Goal: Task Accomplishment & Management: Complete application form

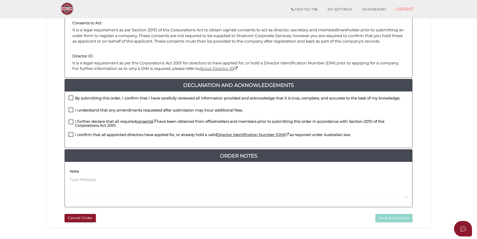
scroll to position [75, 0]
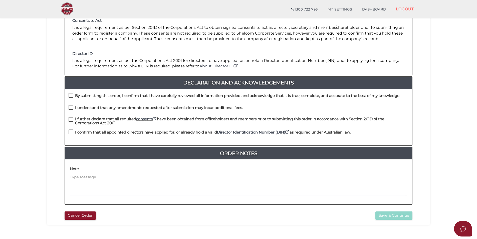
click at [74, 96] on label "By submitting this order, I confirm that I have carefully reviewed all informat…" at bounding box center [235, 97] width 332 height 6
checkbox input "true"
click at [73, 109] on label "I understand that any amendments requested after submission may incur additiona…" at bounding box center [156, 109] width 174 height 6
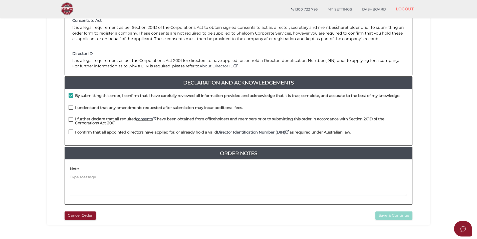
checkbox input "true"
click at [74, 121] on label "I further declare that all required consents have been obtained from officehold…" at bounding box center [239, 120] width 340 height 6
checkbox input "true"
click at [73, 130] on div "By submitting this order, I confirm that I have carefully reviewed all informat…" at bounding box center [238, 117] width 347 height 57
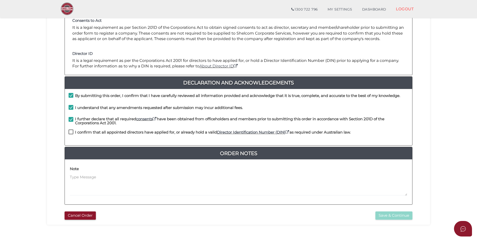
click at [73, 132] on label "I confirm that all appointed directors have applied for, or already hold a vali…" at bounding box center [210, 133] width 282 height 6
checkbox input "true"
click at [391, 214] on button "Save & Continue" at bounding box center [393, 215] width 37 height 8
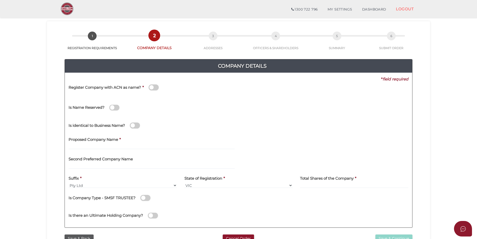
scroll to position [25, 0]
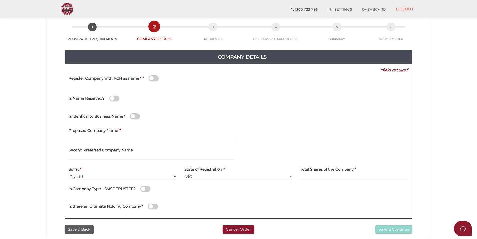
click at [115, 138] on input "text" at bounding box center [152, 138] width 166 height 6
type input "Aratekna Corporation"
drag, startPoint x: 275, startPoint y: 112, endPoint x: 262, endPoint y: 137, distance: 28.9
click at [275, 114] on div "Is identical to Business Name?" at bounding box center [238, 116] width 347 height 18
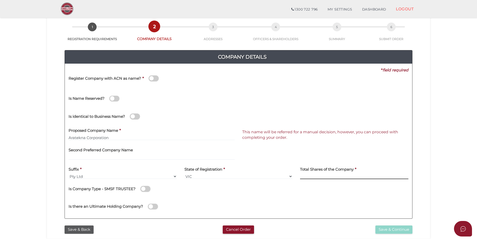
click at [324, 176] on input at bounding box center [354, 176] width 108 height 6
type input "12"
click at [314, 203] on div "Is there an Ultimate Holding Company?" at bounding box center [238, 206] width 347 height 18
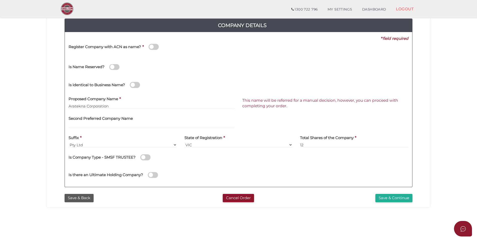
scroll to position [75, 0]
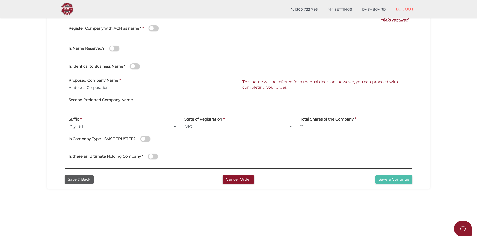
click at [386, 179] on button "Save & Continue" at bounding box center [393, 179] width 37 height 8
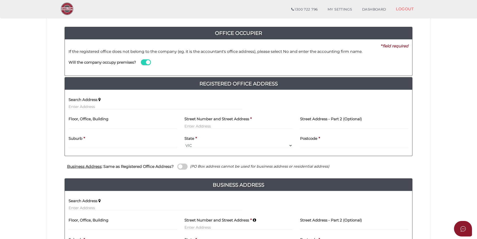
scroll to position [50, 0]
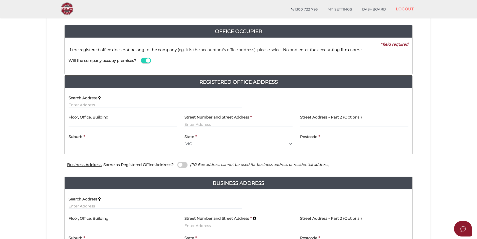
click at [150, 60] on span at bounding box center [146, 61] width 10 height 6
click at [0, 0] on input "checkbox" at bounding box center [0, 0] width 0 height 0
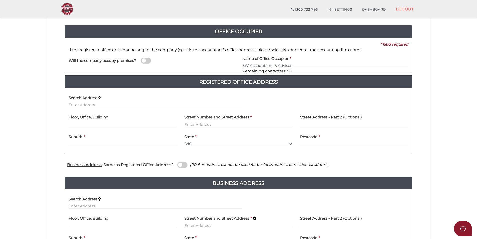
type input "SW Accountants & Advisors"
click at [101, 104] on input "text" at bounding box center [156, 105] width 174 height 6
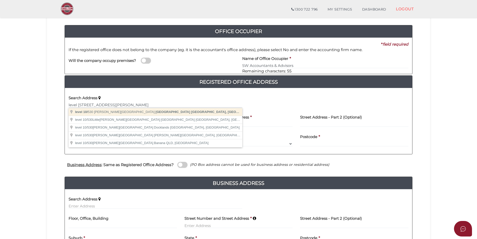
type input "level 10/530 Collins Street, Melbourne VIC, Australia"
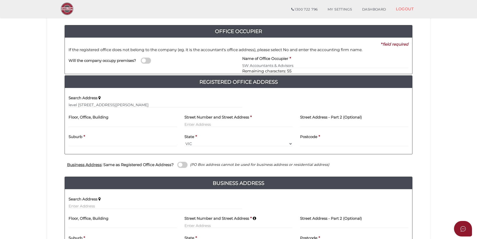
type input "level 10"
type input "530 Collins Street"
type input "Melbourne"
select select "VIC"
type input "3000"
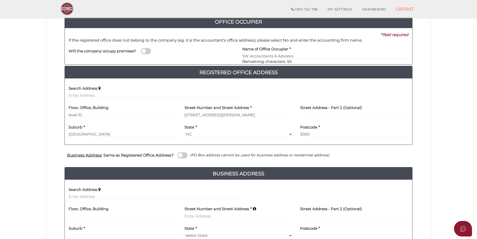
scroll to position [75, 0]
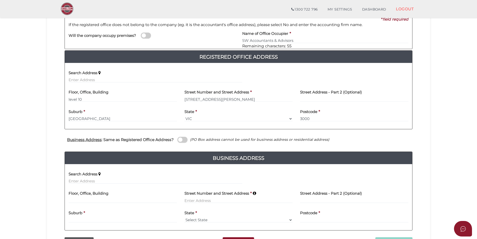
click at [181, 139] on span at bounding box center [182, 140] width 10 height 6
click at [0, 0] on input "checkbox" at bounding box center [0, 0] width 0 height 0
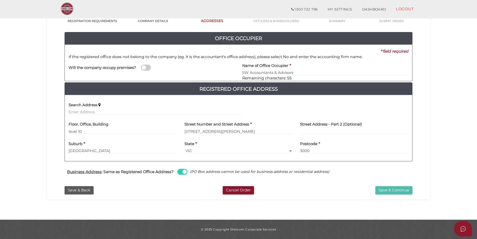
click at [383, 190] on button "Save & Continue" at bounding box center [393, 190] width 37 height 8
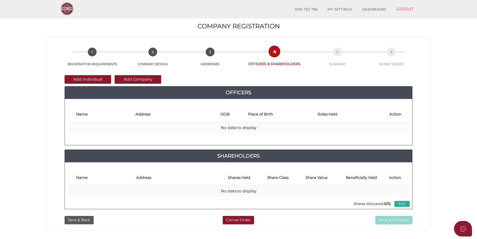
scroll to position [25, 0]
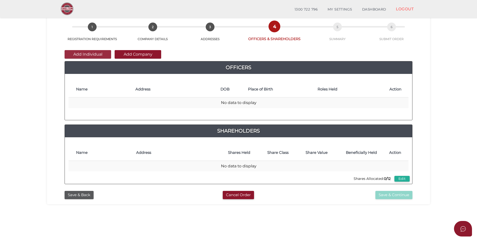
click at [94, 55] on button "Add Individual" at bounding box center [88, 54] width 47 height 9
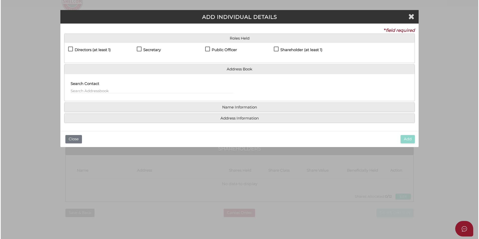
scroll to position [0, 0]
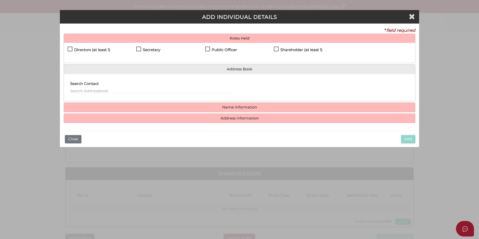
click at [98, 52] on h4 "Directors (at least 1)" at bounding box center [92, 50] width 36 height 4
checkbox input "true"
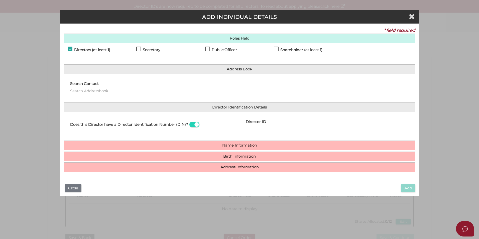
click at [138, 50] on label "Secretary" at bounding box center [148, 51] width 24 height 6
checkbox input "true"
click at [227, 52] on label "Public Officer" at bounding box center [221, 51] width 32 height 6
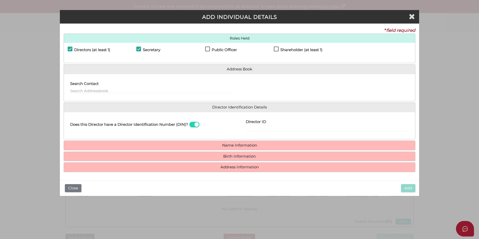
checkbox input "true"
click at [261, 128] on input "Director ID" at bounding box center [327, 129] width 163 height 6
click at [269, 129] on input "Director ID" at bounding box center [327, 129] width 163 height 6
type input "036240225265507"
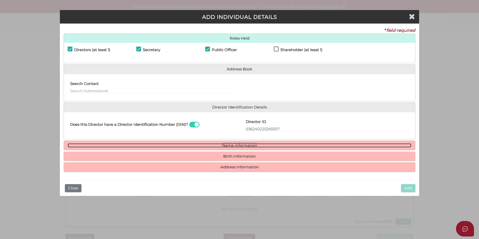
click at [249, 146] on link "Name Information" at bounding box center [239, 145] width 343 height 4
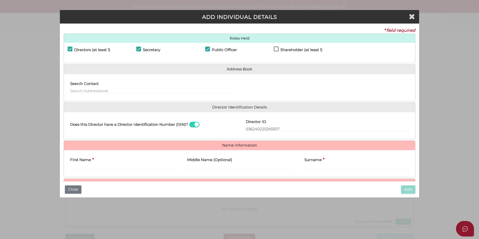
click at [145, 161] on div "First Name *" at bounding box center [122, 162] width 104 height 16
click at [144, 163] on div "First Name *" at bounding box center [122, 162] width 104 height 16
click at [145, 163] on div "First Name *" at bounding box center [122, 162] width 104 height 16
click at [99, 168] on input "First Name" at bounding box center [122, 167] width 104 height 6
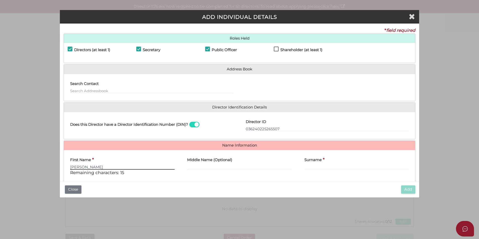
type input "Jason"
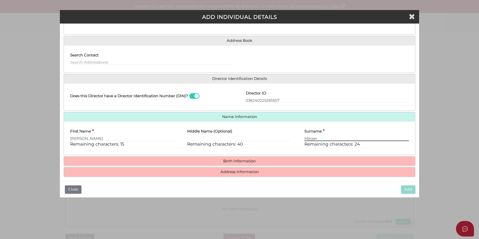
scroll to position [32, 0]
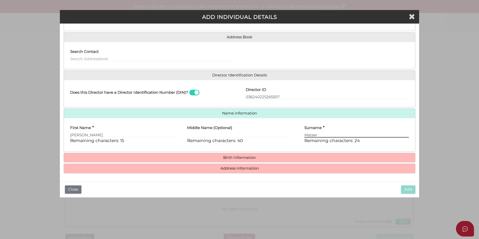
type input "Matser"
click at [210, 161] on h4 "Birth Information" at bounding box center [239, 157] width 351 height 9
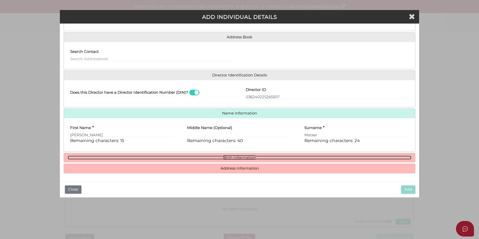
click at [219, 157] on link "Birth Information" at bounding box center [239, 157] width 343 height 4
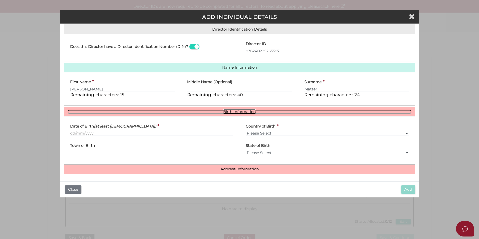
scroll to position [79, 0]
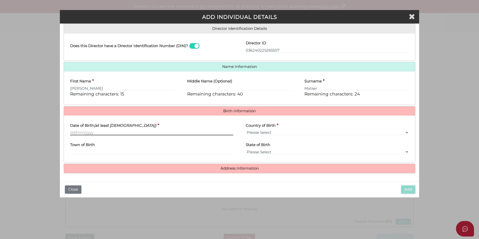
click at [106, 132] on input "Date of Birth (at least 18 years old)" at bounding box center [151, 133] width 163 height 6
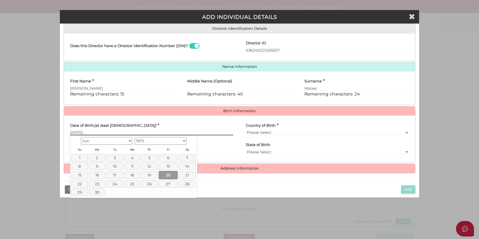
type input "[DATE]"
click at [172, 175] on link "20" at bounding box center [167, 175] width 19 height 8
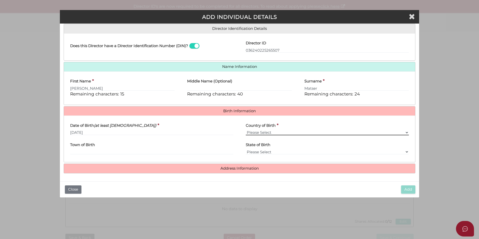
click at [256, 132] on select "Please Select v Australia Afghanistan Albania Algeria American Samoa Andorra An…" at bounding box center [327, 133] width 163 height 6
select select "Netherlands"
click at [246, 130] on select "Please Select v Australia Afghanistan Albania Algeria American Samoa Andorra An…" at bounding box center [327, 133] width 163 height 6
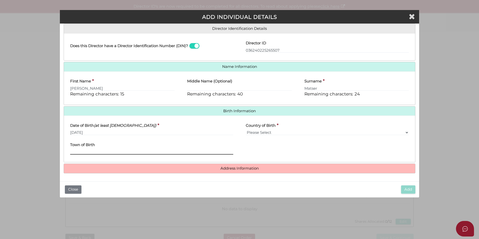
click at [183, 150] on input "Town of Birth" at bounding box center [151, 152] width 163 height 6
type input "Delft"
click at [251, 149] on div "State of Birth Please Select VIC ACT NSW NT QLD TAS WA SA" at bounding box center [326, 149] width 175 height 20
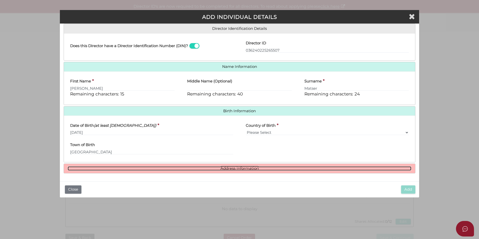
click at [247, 166] on link "Address Information" at bounding box center [239, 168] width 343 height 4
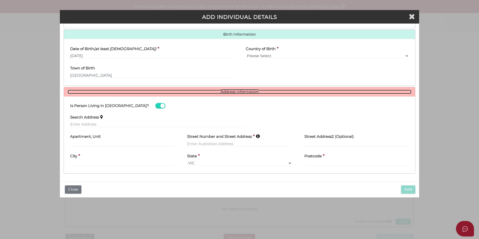
scroll to position [155, 0]
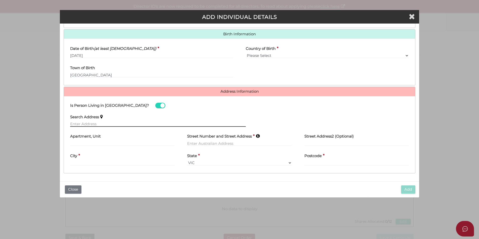
click at [117, 125] on input "text" at bounding box center [157, 124] width 175 height 6
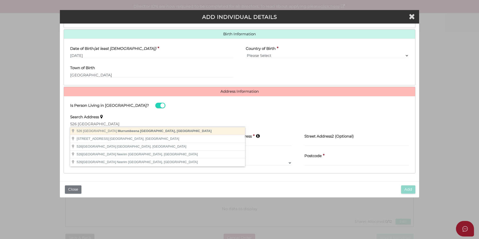
type input "526 Neerim Road, Murrumbeena VIC, Australia"
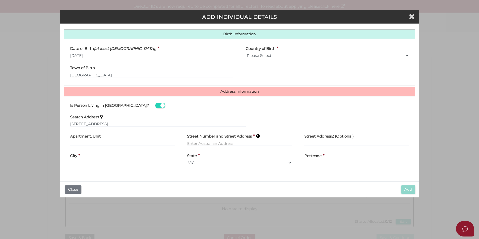
type input "526 Neerim Road"
type input "Murrumbeena"
select select "VIC"
type input "3163"
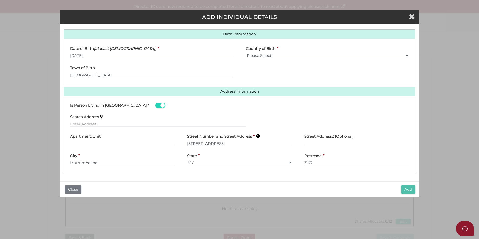
click at [406, 190] on button "Add" at bounding box center [408, 189] width 14 height 8
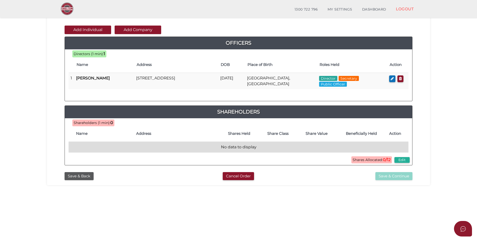
scroll to position [50, 0]
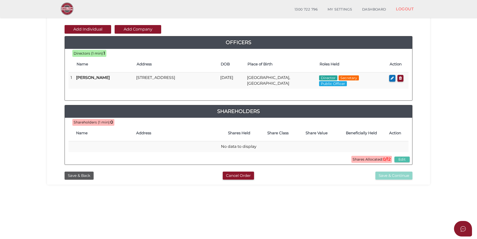
click at [403, 159] on button "Edit" at bounding box center [401, 159] width 15 height 6
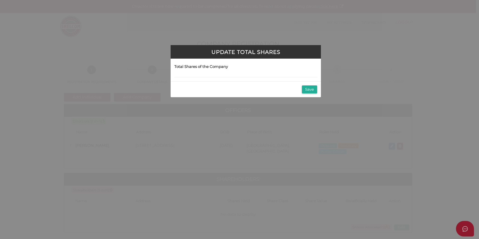
click at [352, 56] on div "Update Total Shares Total Shares of the Company Save" at bounding box center [238, 36] width 286 height 56
click at [311, 87] on button "Save" at bounding box center [309, 89] width 15 height 8
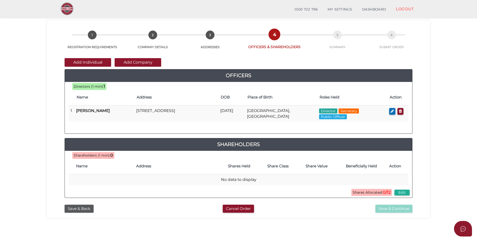
scroll to position [25, 0]
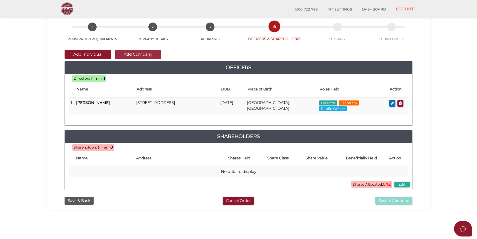
click at [145, 56] on button "Add Company" at bounding box center [138, 54] width 47 height 9
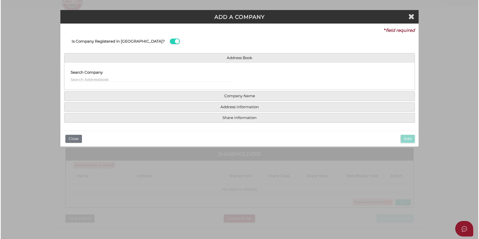
scroll to position [0, 0]
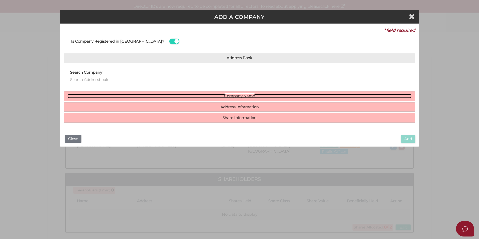
click at [205, 97] on link "Company Name" at bounding box center [239, 96] width 343 height 4
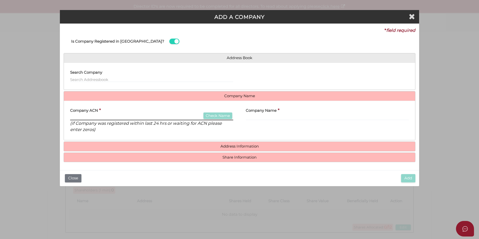
click at [135, 116] on input "text" at bounding box center [151, 118] width 163 height 6
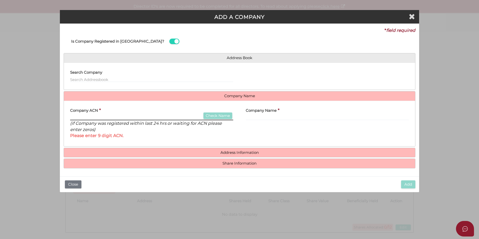
click at [178, 117] on input "text" at bounding box center [151, 118] width 163 height 6
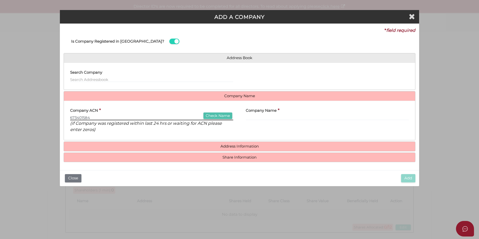
type input "673401584"
click at [226, 117] on button "Check Name" at bounding box center [217, 115] width 29 height 7
type input "GAMING DIRECT PTY LTD"
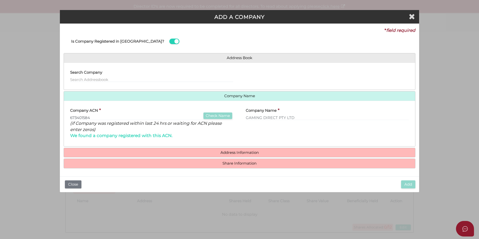
click at [232, 150] on h4 "Address Information" at bounding box center [239, 152] width 351 height 9
click at [231, 156] on h4 "Address Information" at bounding box center [239, 152] width 351 height 9
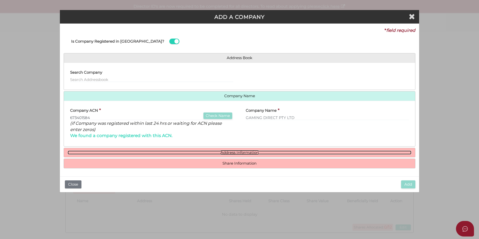
click at [229, 150] on link "Address Information" at bounding box center [239, 152] width 343 height 4
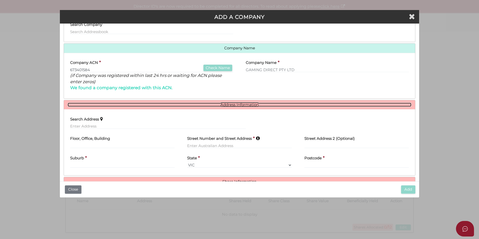
scroll to position [50, 0]
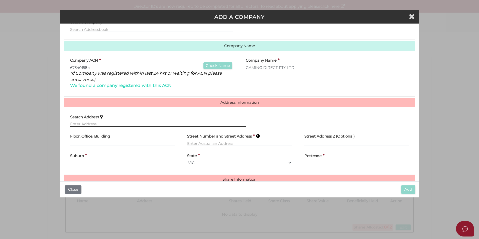
click at [102, 124] on input "text" at bounding box center [157, 124] width 175 height 6
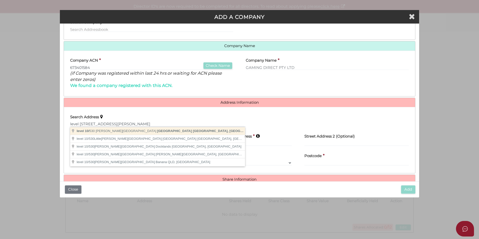
type input "level 10/530 Collins Street, Melbourne VIC, Australia"
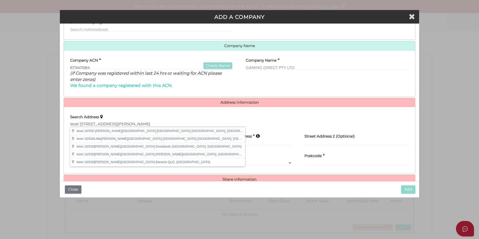
type input "level 10"
type input "[STREET_ADDRESS][PERSON_NAME]"
type input "[GEOGRAPHIC_DATA]"
select select "VIC"
type input "3000"
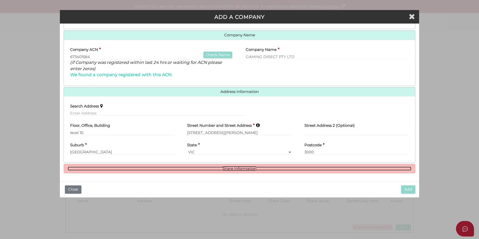
click at [210, 168] on link "Share Information" at bounding box center [239, 168] width 343 height 4
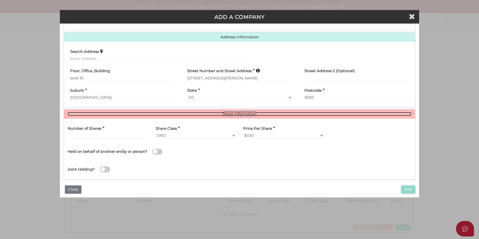
scroll to position [122, 0]
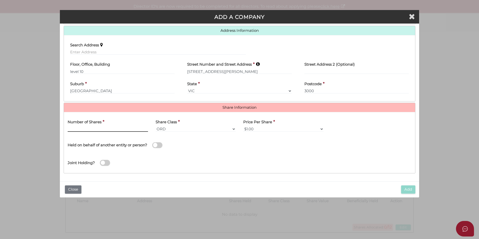
click at [99, 128] on input "text" at bounding box center [108, 129] width 80 height 6
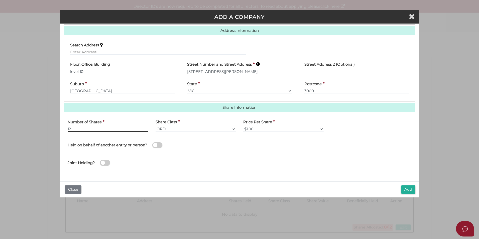
type input "12"
click at [218, 147] on div "Held on behalf of another entity or person?" at bounding box center [152, 142] width 168 height 14
click at [157, 146] on span at bounding box center [157, 145] width 10 height 6
click at [0, 0] on input "checkbox" at bounding box center [0, 0] width 0 height 0
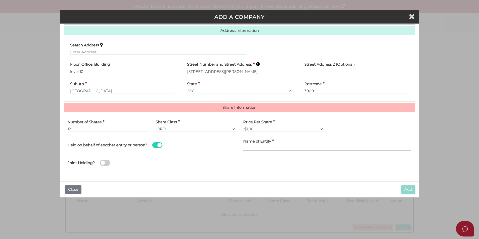
click at [251, 148] on input "text" at bounding box center [327, 148] width 168 height 6
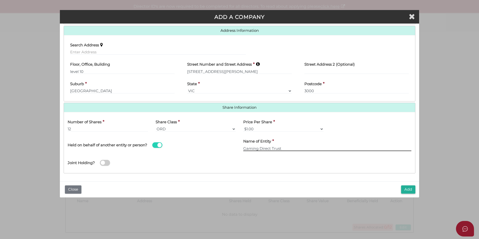
type input "Gaming Direct Trust"
click at [252, 169] on div "Joint Holding?" at bounding box center [239, 161] width 351 height 16
drag, startPoint x: 227, startPoint y: 163, endPoint x: 334, endPoint y: 163, distance: 106.4
click at [227, 163] on div "Joint Holding?" at bounding box center [239, 161] width 351 height 16
click at [407, 188] on button "Add" at bounding box center [408, 189] width 14 height 8
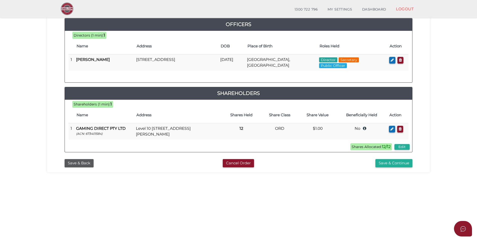
scroll to position [75, 0]
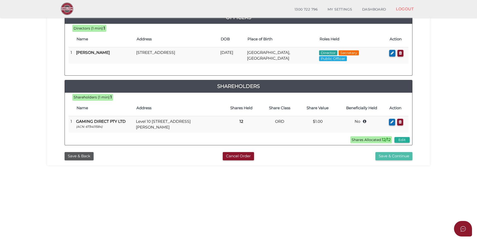
click at [399, 155] on button "Save & Continue" at bounding box center [393, 156] width 37 height 8
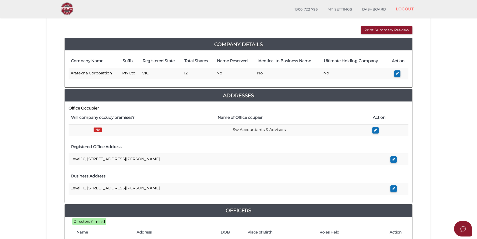
scroll to position [175, 0]
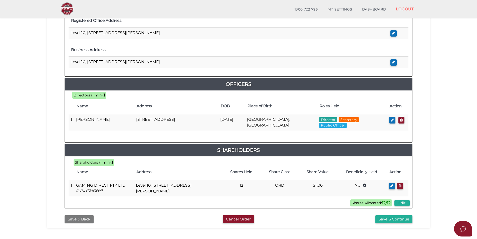
click at [87, 216] on button "Save & Back" at bounding box center [79, 219] width 29 height 8
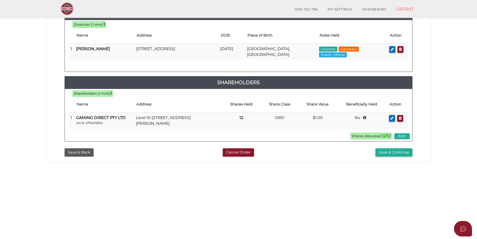
scroll to position [100, 0]
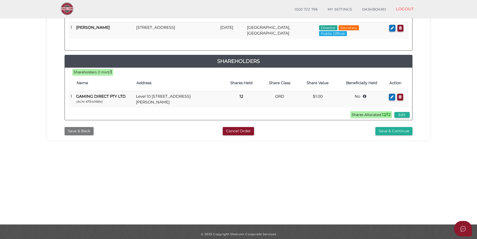
click at [88, 132] on button "Save & Back" at bounding box center [79, 131] width 29 height 8
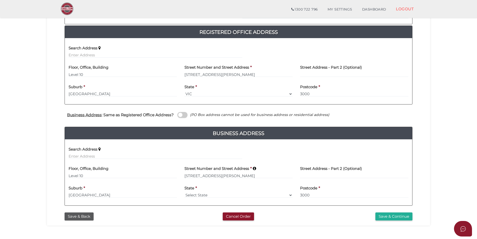
scroll to position [100, 0]
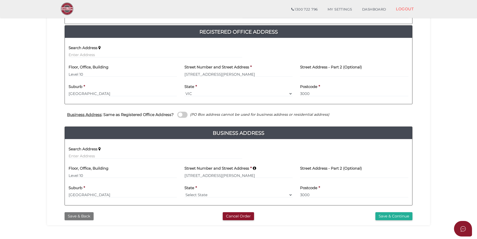
click at [84, 214] on button "Save & Back" at bounding box center [79, 216] width 29 height 8
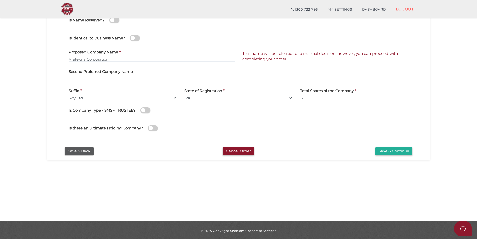
scroll to position [105, 0]
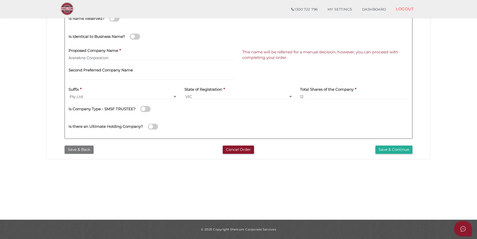
click at [85, 149] on button "Save & Back" at bounding box center [79, 149] width 29 height 8
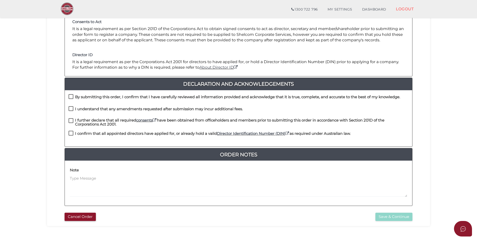
scroll to position [75, 0]
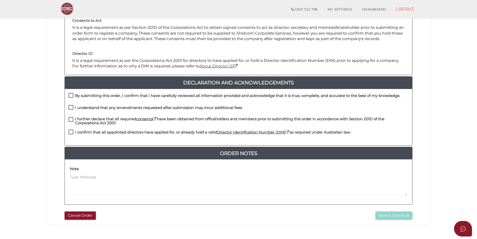
click at [73, 99] on label "By submitting this order, I confirm that I have carefully reviewed all informat…" at bounding box center [235, 97] width 332 height 6
checkbox input "true"
click at [73, 108] on label "I understand that any amendments requested after submission may incur additiona…" at bounding box center [156, 109] width 174 height 6
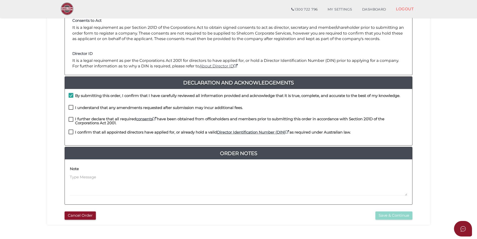
checkbox input "true"
click at [75, 121] on label "I further declare that all required consents have been obtained from officehold…" at bounding box center [239, 120] width 340 height 6
checkbox input "true"
click at [74, 126] on div "I further declare that all required consents have been obtained from officehold…" at bounding box center [238, 123] width 347 height 13
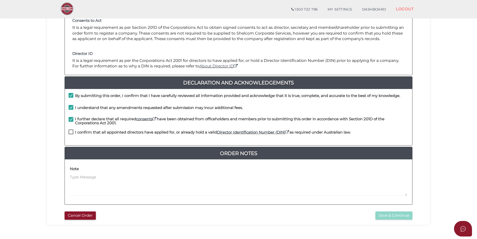
click at [74, 129] on div "I further declare that all required consents have been obtained from officehold…" at bounding box center [238, 123] width 347 height 13
click at [72, 132] on label "I confirm that all appointed directors have applied for, or already hold a vali…" at bounding box center [210, 133] width 282 height 6
checkbox input "true"
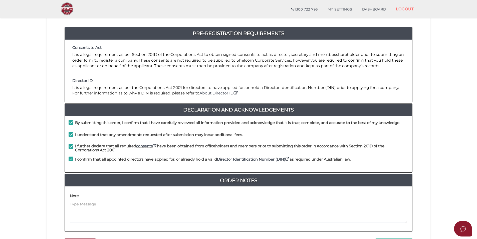
scroll to position [105, 0]
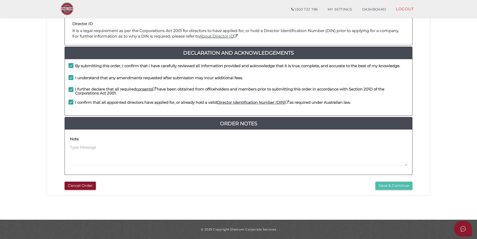
click at [403, 185] on button "Save & Continue" at bounding box center [393, 185] width 37 height 8
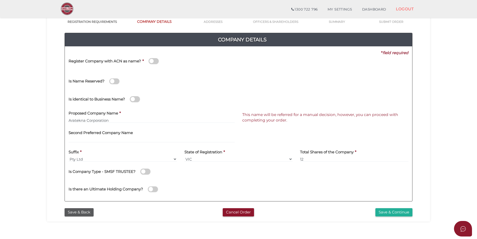
scroll to position [50, 0]
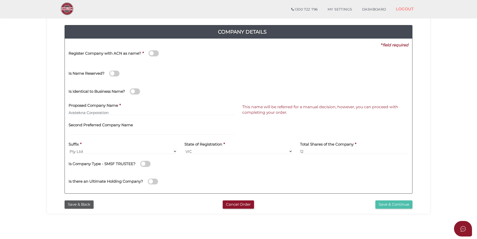
drag, startPoint x: 400, startPoint y: 208, endPoint x: 387, endPoint y: 187, distance: 24.0
click at [400, 208] on button "Save & Continue" at bounding box center [393, 204] width 37 height 8
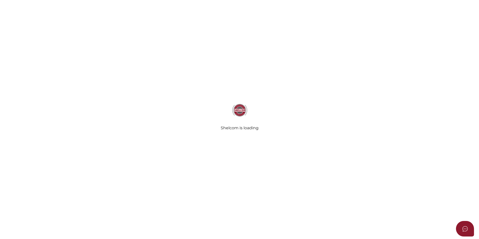
type input "Sw Accountants & Advisors"
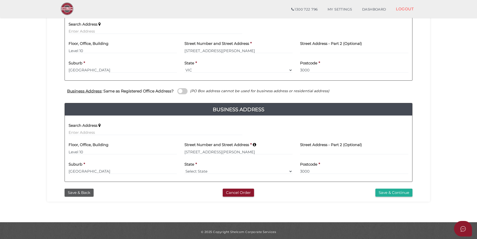
scroll to position [126, 0]
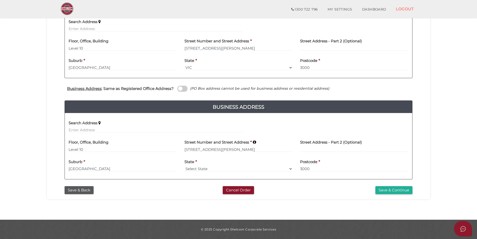
click at [175, 88] on div "Business Address : Same as Registered Office Address? (PO Box address cannot be…" at bounding box center [238, 89] width 355 height 10
click at [180, 88] on span at bounding box center [182, 89] width 10 height 6
click at [0, 0] on input "checkbox" at bounding box center [0, 0] width 0 height 0
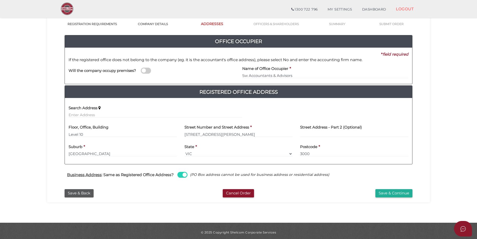
scroll to position [43, 0]
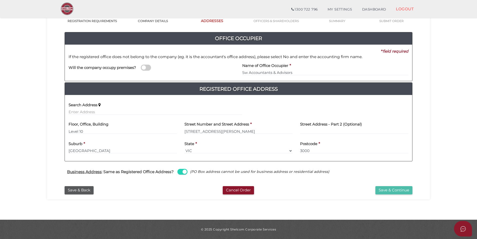
click at [396, 189] on button "Save & Continue" at bounding box center [393, 190] width 37 height 8
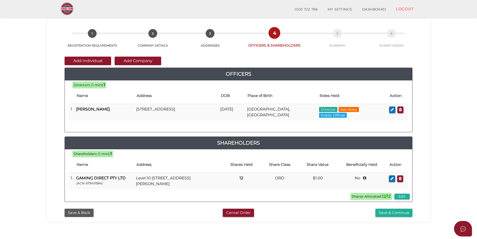
scroll to position [50, 0]
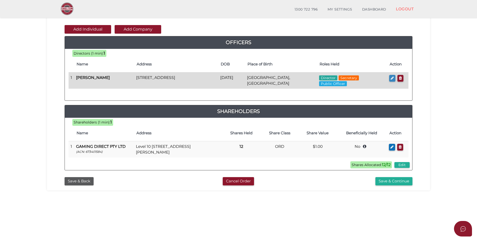
click at [390, 77] on button "button" at bounding box center [392, 78] width 6 height 7
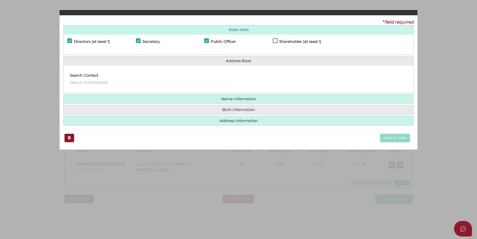
checkbox input "true"
type input "36240225265507"
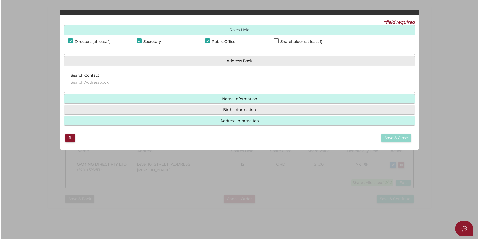
scroll to position [0, 0]
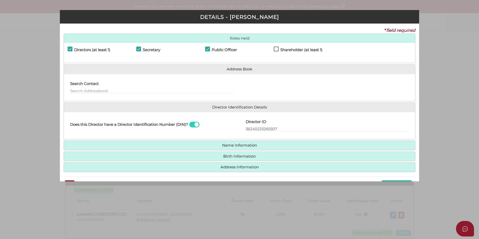
click at [253, 148] on h4 "Name Information" at bounding box center [239, 145] width 351 height 9
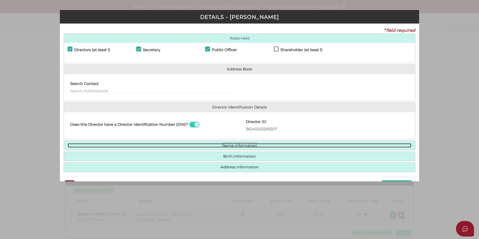
click at [246, 145] on link "Name Information" at bounding box center [239, 145] width 343 height 4
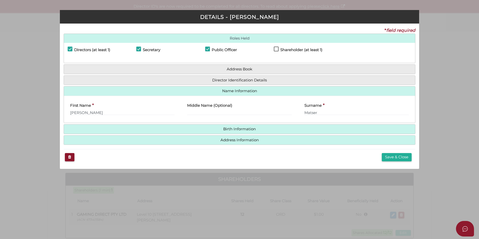
click at [227, 117] on div "Middle Name (Optional)" at bounding box center [239, 110] width 117 height 20
click at [224, 108] on label "Middle Name (Optional)" at bounding box center [209, 105] width 45 height 10
click at [224, 111] on input "text" at bounding box center [239, 113] width 104 height 6
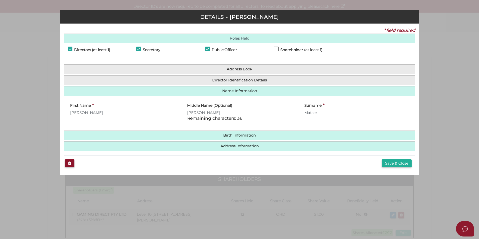
type input "John"
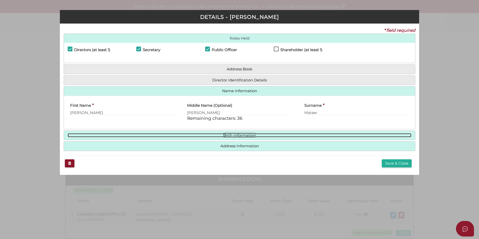
click at [221, 136] on link "Birth Information" at bounding box center [239, 135] width 343 height 4
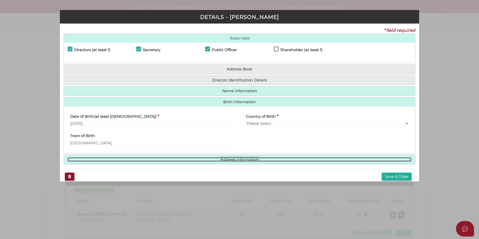
click at [213, 158] on link "Address Information" at bounding box center [239, 159] width 343 height 4
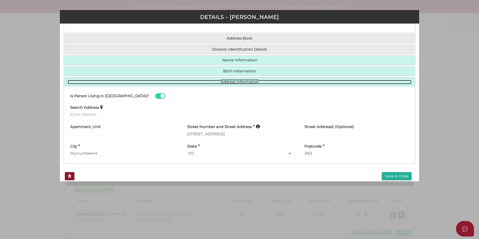
scroll to position [37, 0]
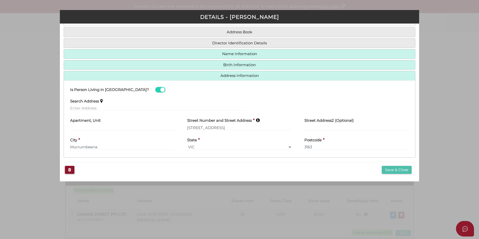
click at [403, 170] on button "Save & Close" at bounding box center [396, 170] width 30 height 8
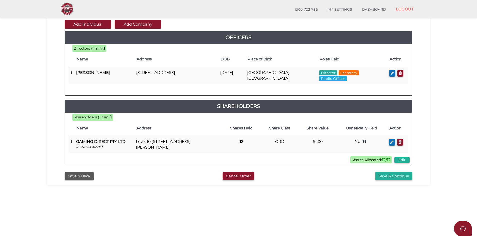
scroll to position [55, 0]
click at [386, 178] on button "Save & Continue" at bounding box center [393, 176] width 37 height 8
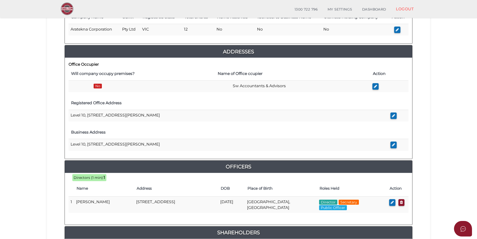
scroll to position [200, 0]
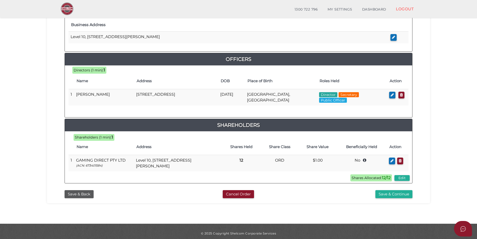
click at [391, 188] on div "Save & Back Cancel Order Save & Continue" at bounding box center [238, 192] width 375 height 11
click at [393, 195] on button "Save & Continue" at bounding box center [393, 194] width 37 height 8
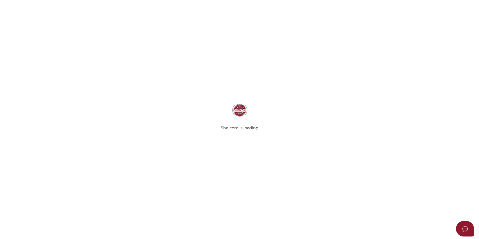
select select "Comb Binding"
select select "No"
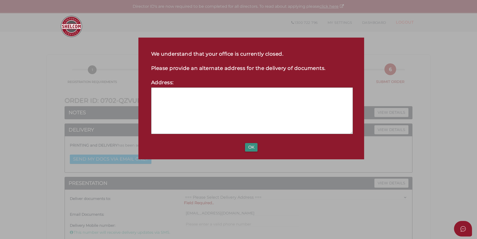
click at [250, 147] on button "OK" at bounding box center [251, 147] width 13 height 9
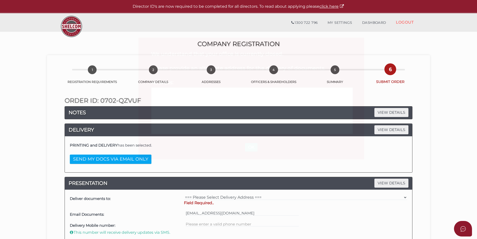
scroll to position [9, 0]
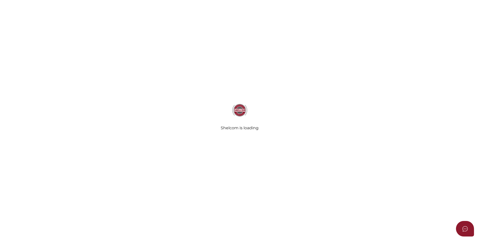
select select "Comb Binding"
select select "No"
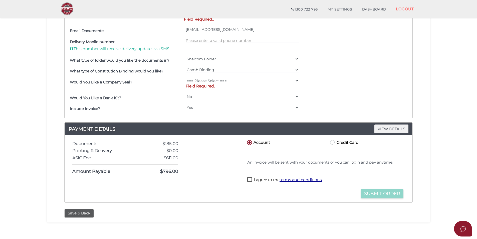
scroll to position [166, 0]
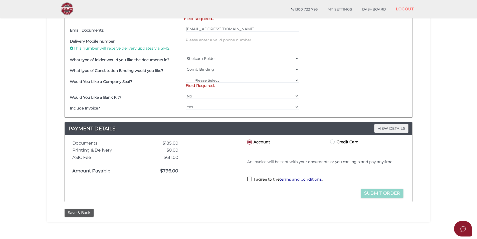
drag, startPoint x: 250, startPoint y: 180, endPoint x: 247, endPoint y: 183, distance: 4.5
click at [250, 180] on label "I agree to the terms and conditions ." at bounding box center [284, 179] width 75 height 6
checkbox input "true"
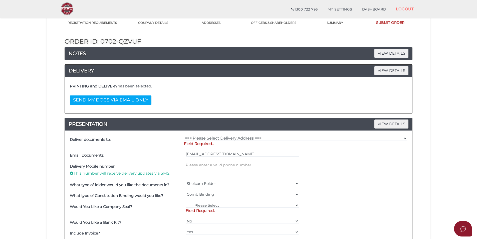
scroll to position [41, 0]
click at [218, 143] on p "Field Required.." at bounding box center [295, 144] width 223 height 6
click at [221, 137] on select "=== Please Select Delivery Address === (User Address - [PERSON_NAME]) Level [GE…" at bounding box center [295, 139] width 223 height 6
select select "0"
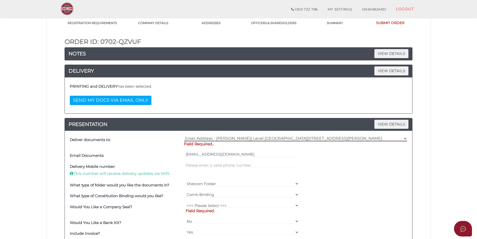
click at [184, 136] on select "=== Please Select Delivery Address === (User Address - [PERSON_NAME]) Level [GE…" at bounding box center [295, 139] width 223 height 6
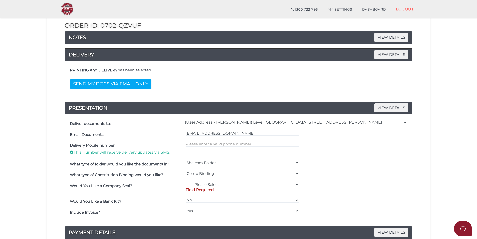
scroll to position [66, 0]
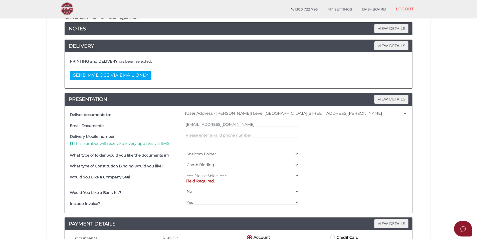
drag, startPoint x: 207, startPoint y: 169, endPoint x: 209, endPoint y: 166, distance: 3.6
click at [207, 170] on div "=== Please Select === Comb Binding No Binding" at bounding box center [242, 166] width 116 height 11
click at [213, 170] on div "=== Please Select === Comb Binding No Binding" at bounding box center [242, 166] width 116 height 11
drag, startPoint x: 213, startPoint y: 170, endPoint x: 215, endPoint y: 174, distance: 4.4
click at [215, 174] on select "=== Please Select === Fold Seal $50 No Seal" at bounding box center [242, 176] width 113 height 6
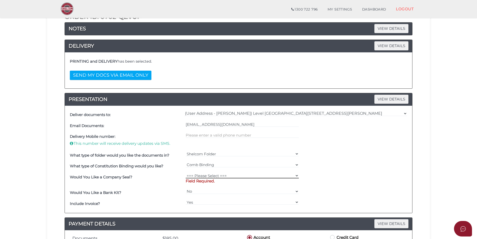
select select "0"
click at [186, 173] on select "=== Please Select === Fold Seal $50 No Seal" at bounding box center [242, 176] width 113 height 6
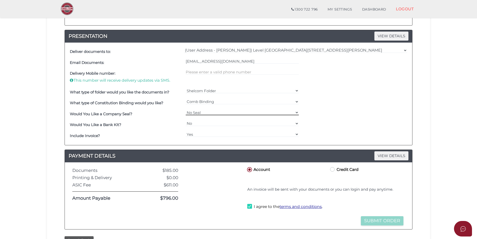
scroll to position [154, 0]
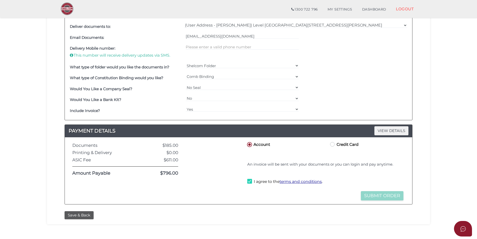
click at [80, 209] on div "Save & Back" at bounding box center [238, 213] width 375 height 11
click at [78, 217] on button "Save & Back" at bounding box center [79, 215] width 29 height 8
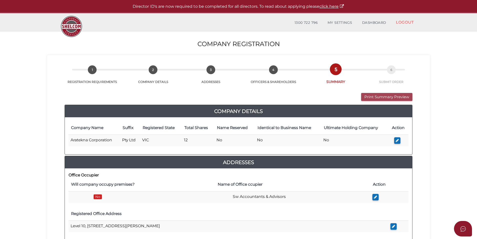
click at [380, 100] on button "Print Summary Preview" at bounding box center [386, 97] width 51 height 8
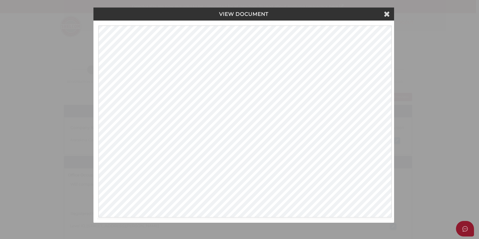
click at [75, 206] on div "VIEW DOCUMENT Please click here to view this document in a new tab." at bounding box center [239, 119] width 479 height 239
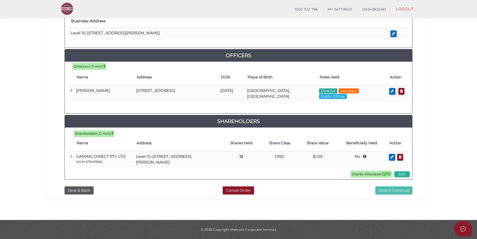
scroll to position [204, 0]
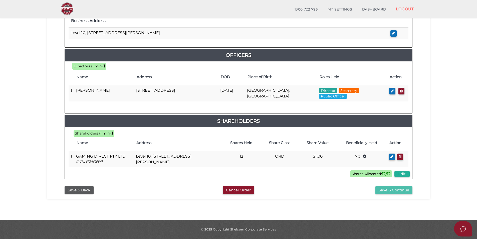
click at [389, 188] on button "Save & Continue" at bounding box center [393, 190] width 37 height 8
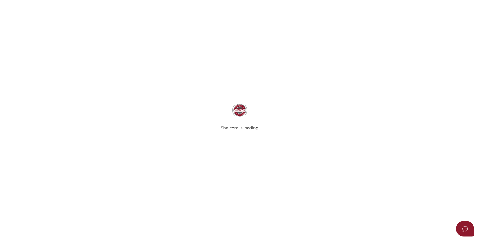
select select "Comb Binding"
select select "No"
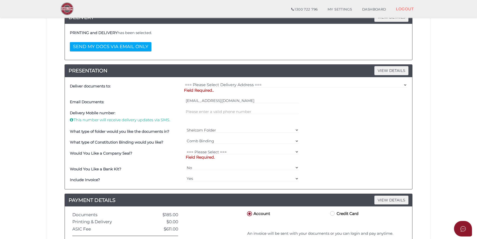
scroll to position [100, 0]
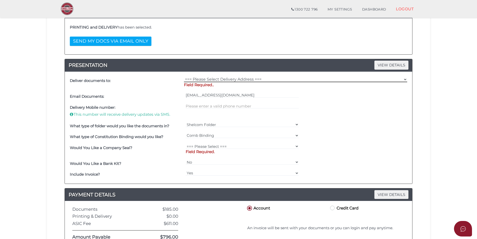
click at [209, 81] on select "=== Please Select Delivery Address === (User Address - [PERSON_NAME]) Level [GE…" at bounding box center [295, 80] width 223 height 6
select select "0"
click at [184, 77] on select "=== Please Select Delivery Address === (User Address - [PERSON_NAME]) Level [GE…" at bounding box center [295, 80] width 223 height 6
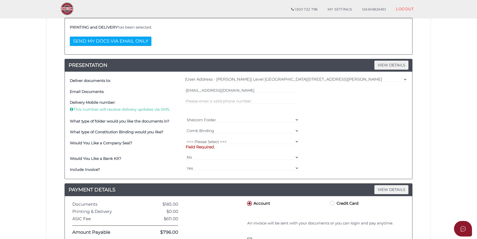
drag, startPoint x: 349, startPoint y: 125, endPoint x: 345, endPoint y: 125, distance: 3.3
click at [349, 125] on div "What type of folder would you like the documents in? Shelcom Folder === Please …" at bounding box center [239, 121] width 340 height 11
click at [210, 141] on select "=== Please Select === Fold Seal $50 No Seal" at bounding box center [242, 142] width 113 height 6
select select "0"
click at [186, 139] on select "=== Please Select === Fold Seal $50 No Seal" at bounding box center [242, 142] width 113 height 6
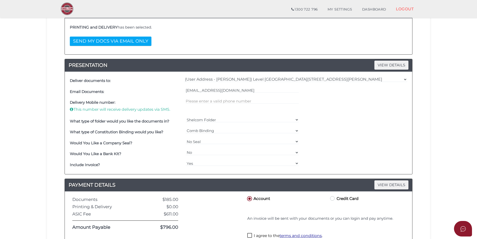
click at [351, 145] on div "Would You Like a Company Seal? === Please Select === Fold Seal $50 No Seal" at bounding box center [239, 142] width 340 height 11
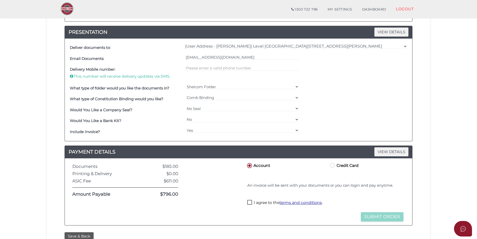
scroll to position [175, 0]
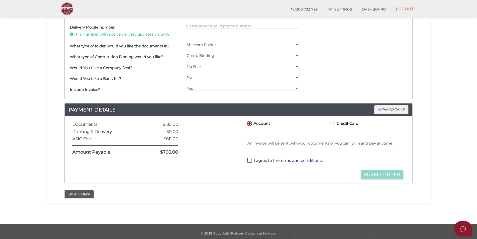
click at [252, 160] on label "I agree to the terms and conditions ." at bounding box center [284, 161] width 75 height 6
checkbox input "true"
click at [369, 174] on button "Submit Order" at bounding box center [382, 174] width 43 height 9
